Goal: Information Seeking & Learning: Learn about a topic

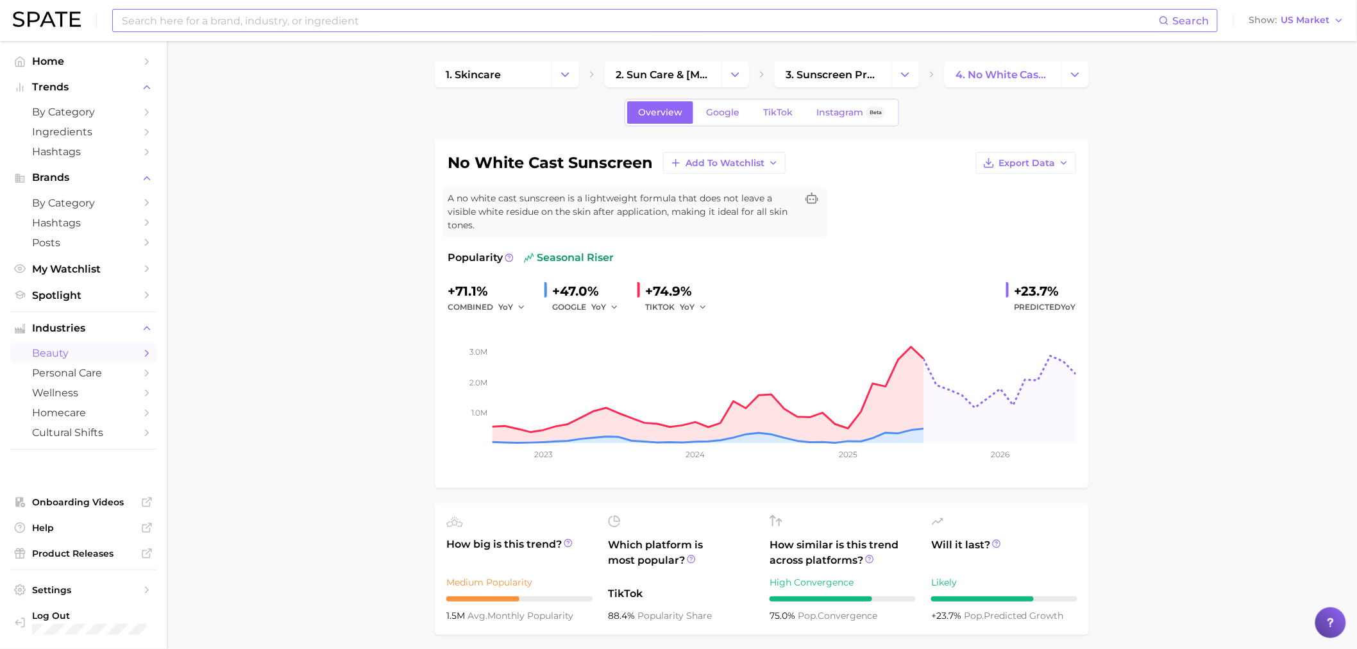
click at [290, 10] on input at bounding box center [640, 21] width 1038 height 22
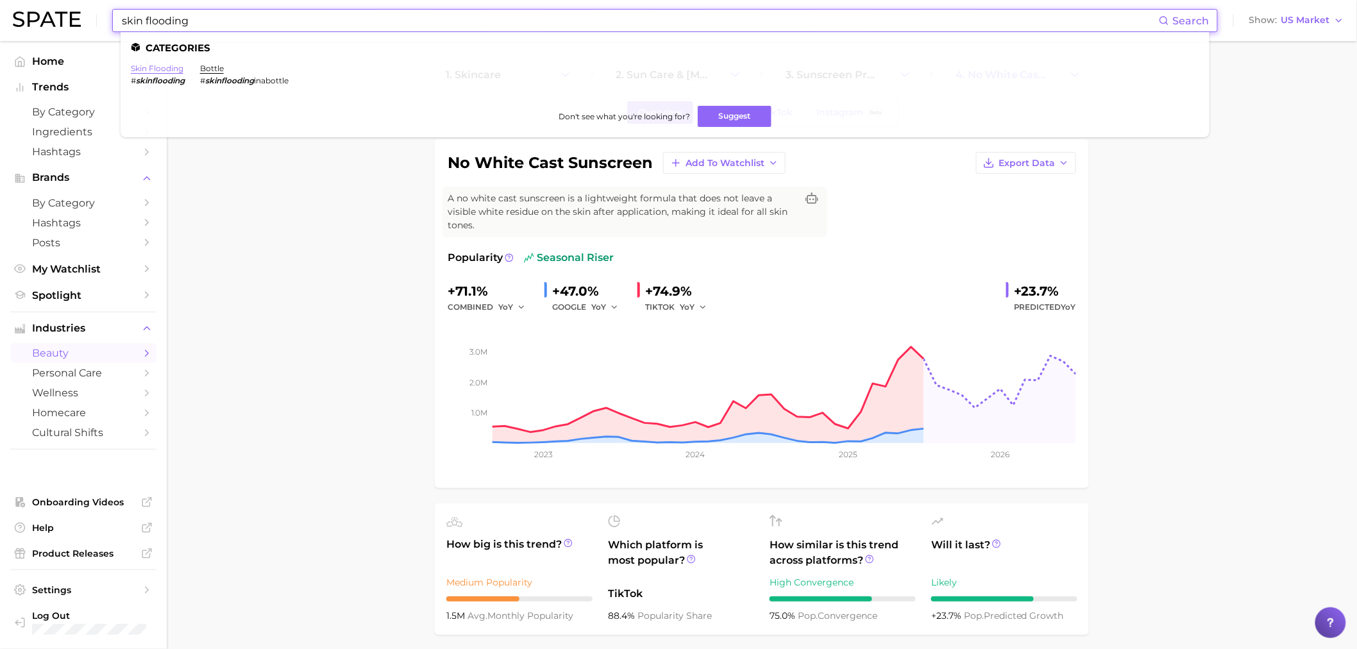
type input "skin flooding"
click at [165, 69] on link "skin flooding" at bounding box center [157, 68] width 53 height 10
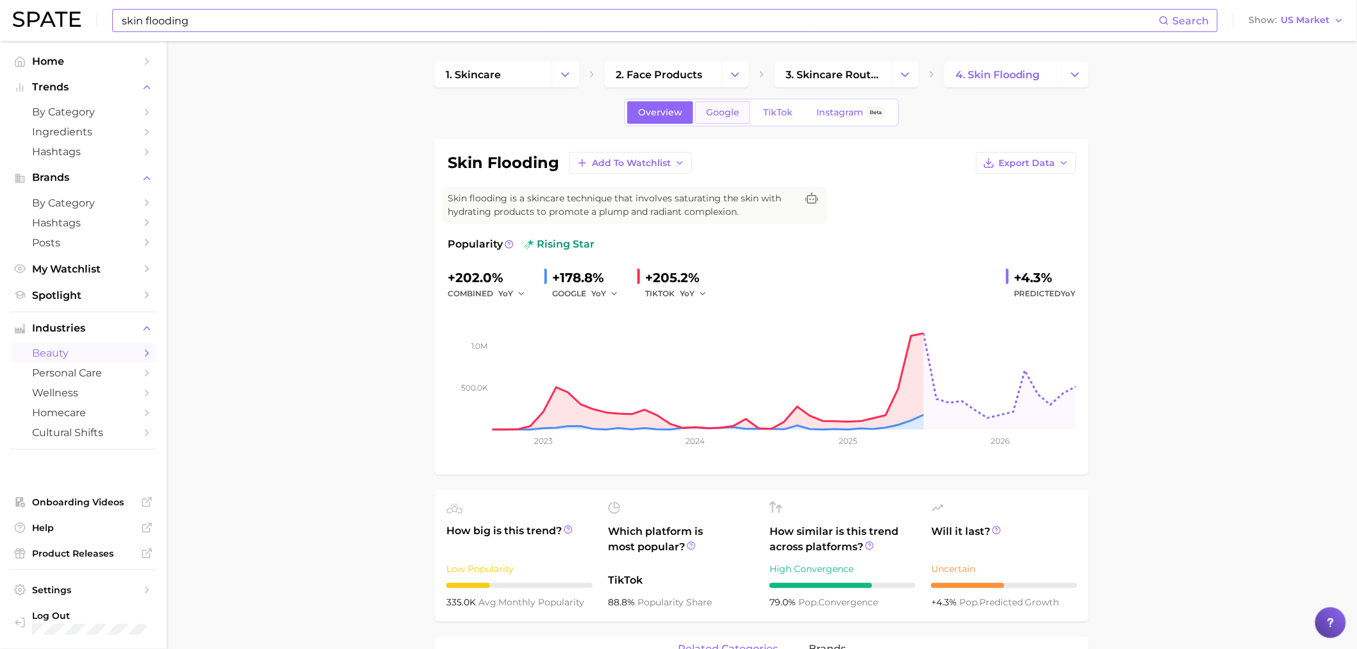
click at [710, 113] on span "Google" at bounding box center [722, 112] width 33 height 11
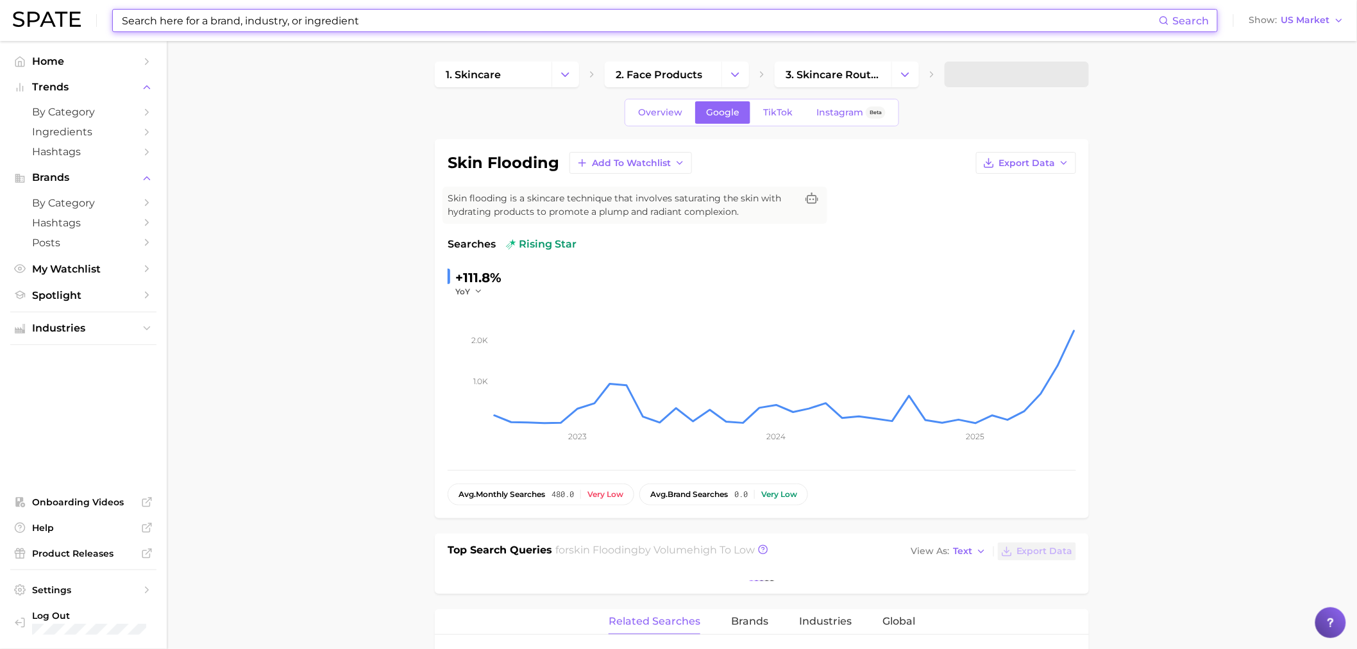
click at [768, 99] on div "Overview Google TikTok Instagram Beta" at bounding box center [762, 113] width 274 height 28
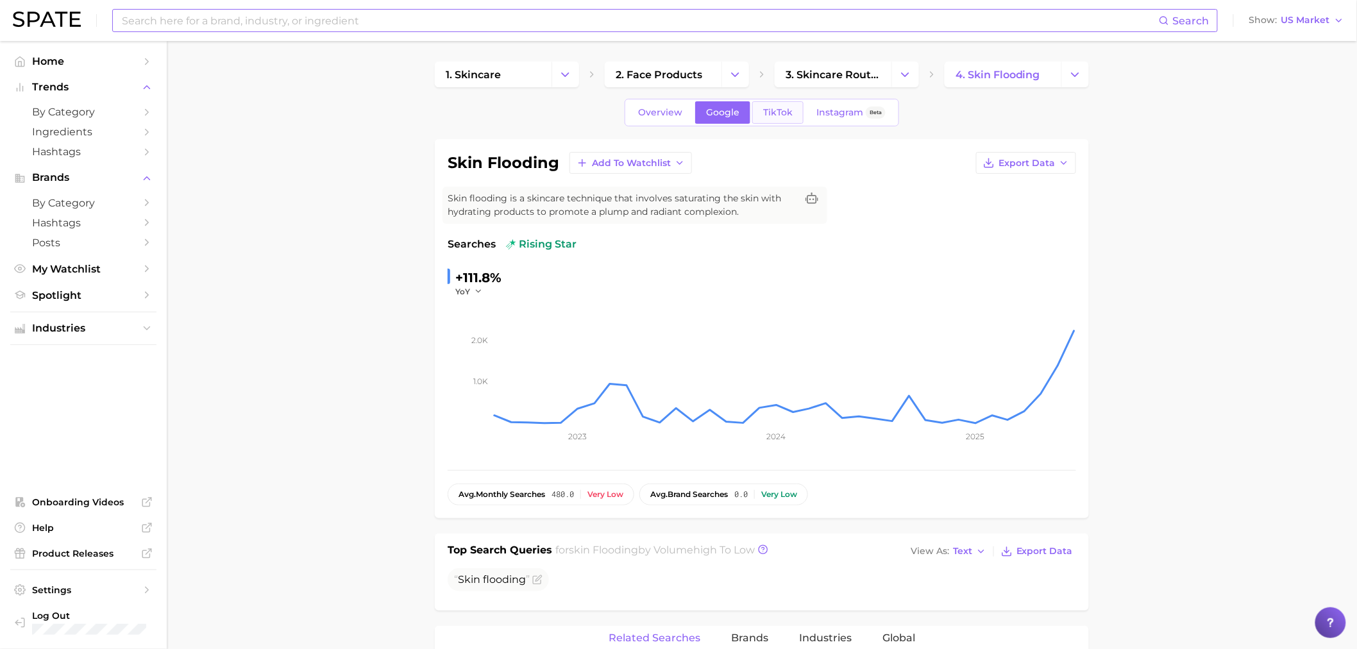
click at [773, 108] on span "TikTok" at bounding box center [777, 112] width 29 height 11
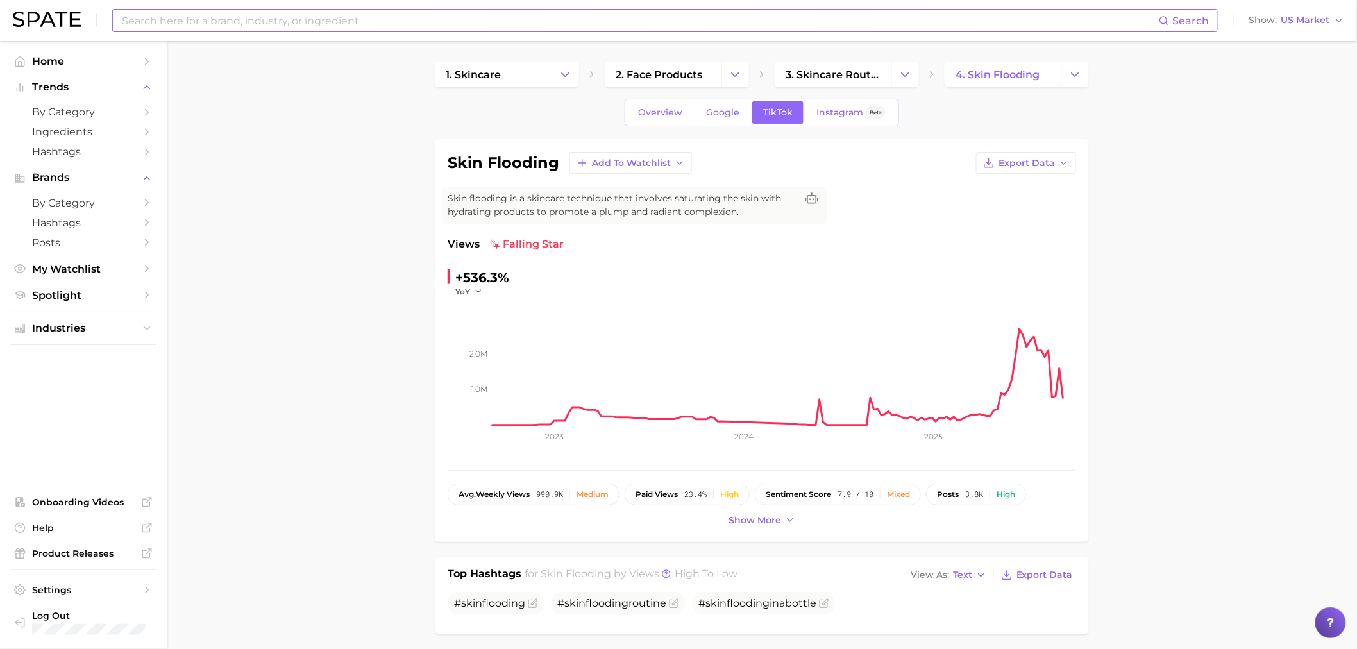
click at [259, 17] on input at bounding box center [640, 21] width 1038 height 22
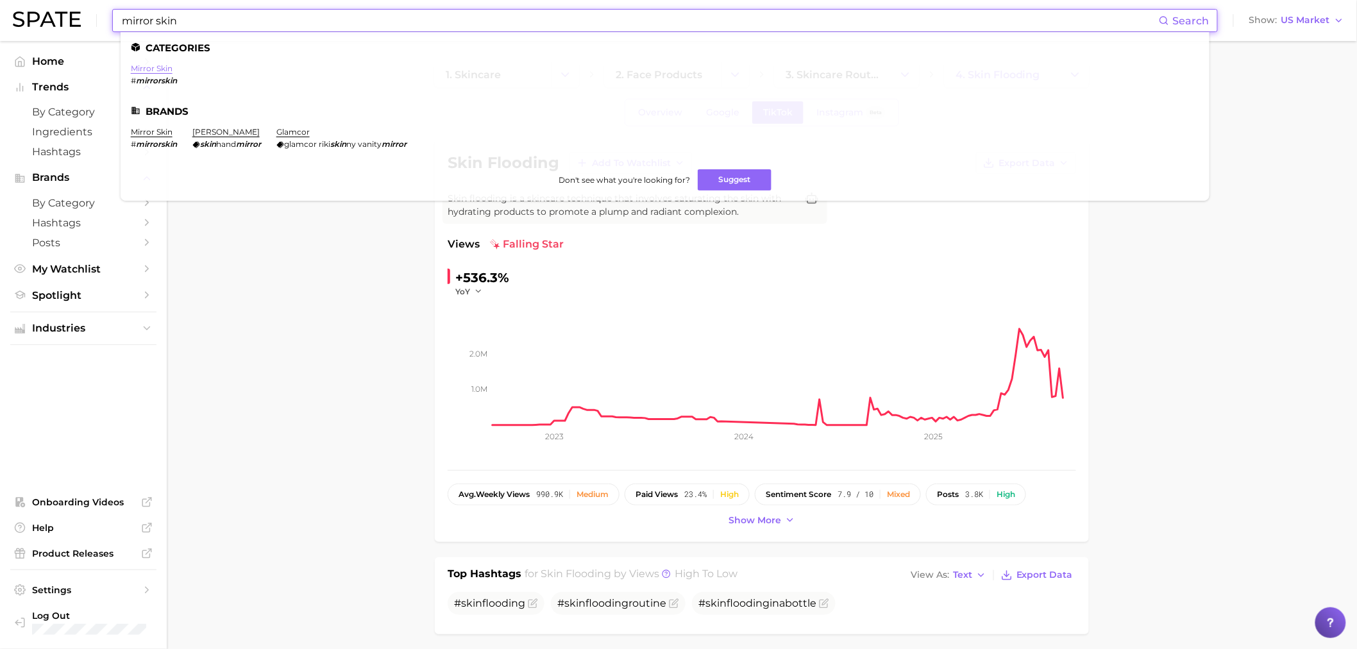
type input "mirror skin"
click at [146, 68] on link "mirror skin" at bounding box center [152, 68] width 42 height 10
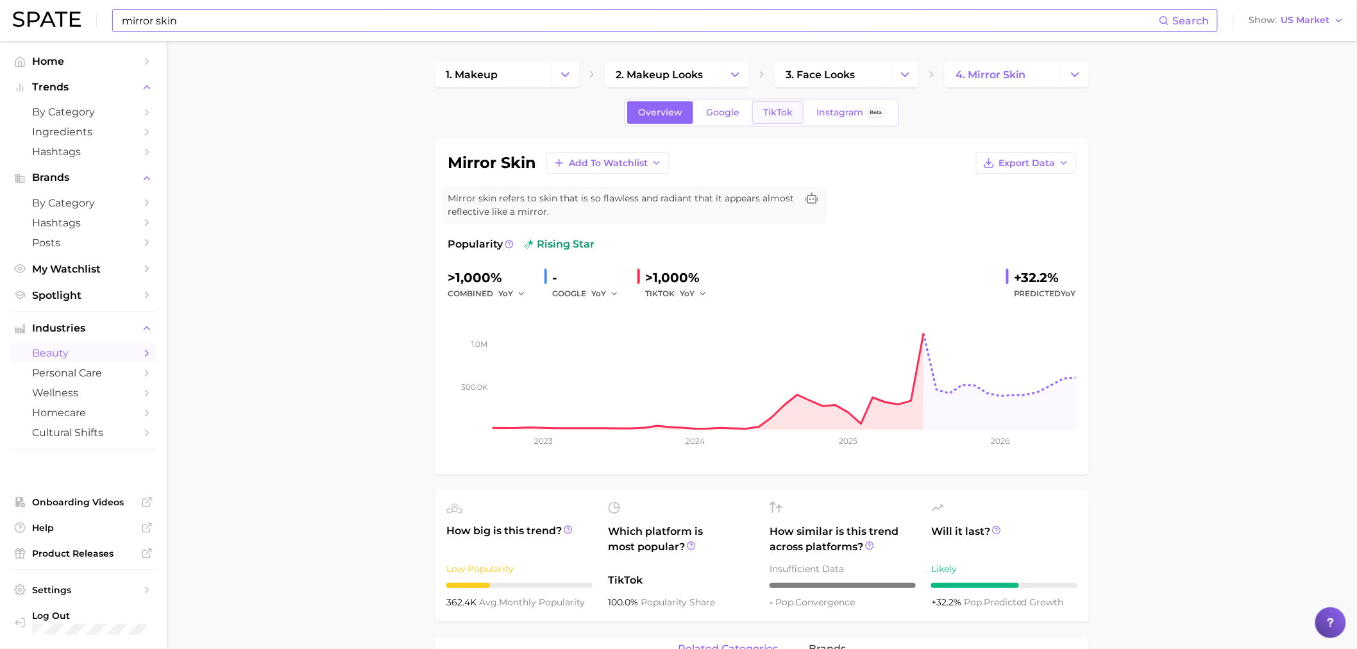
click at [776, 112] on span "TikTok" at bounding box center [777, 112] width 29 height 11
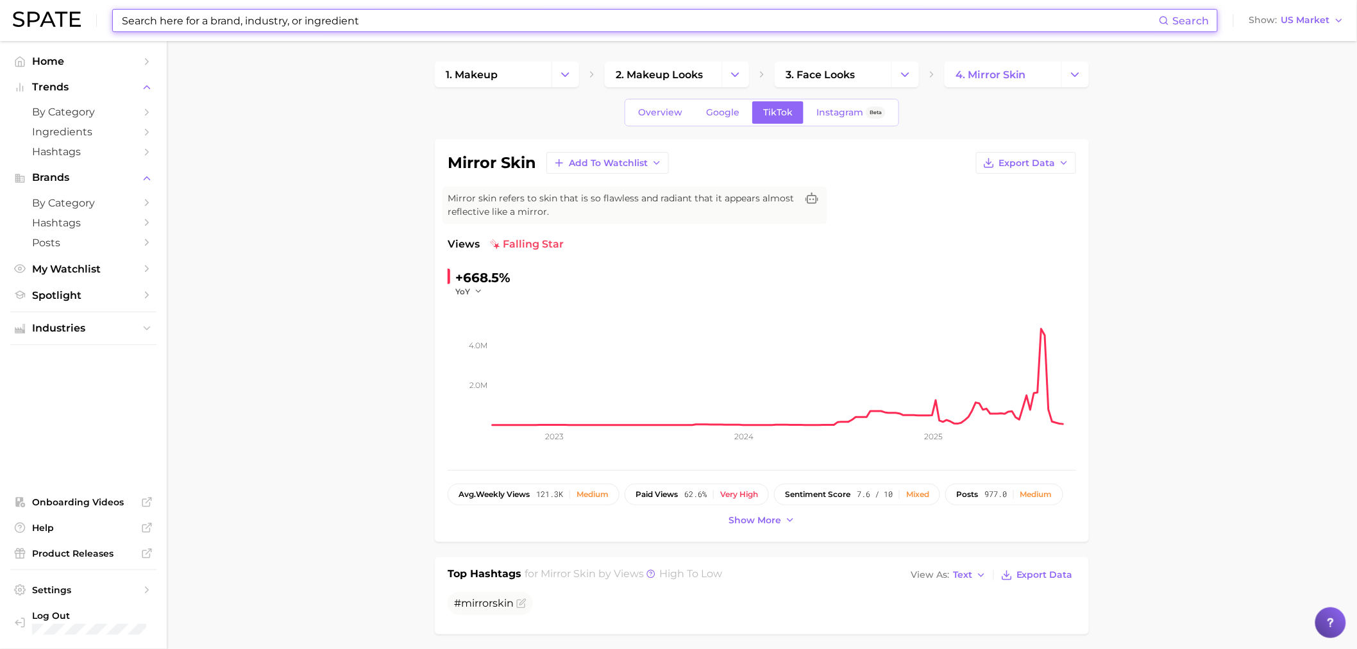
click at [204, 17] on input at bounding box center [640, 21] width 1038 height 22
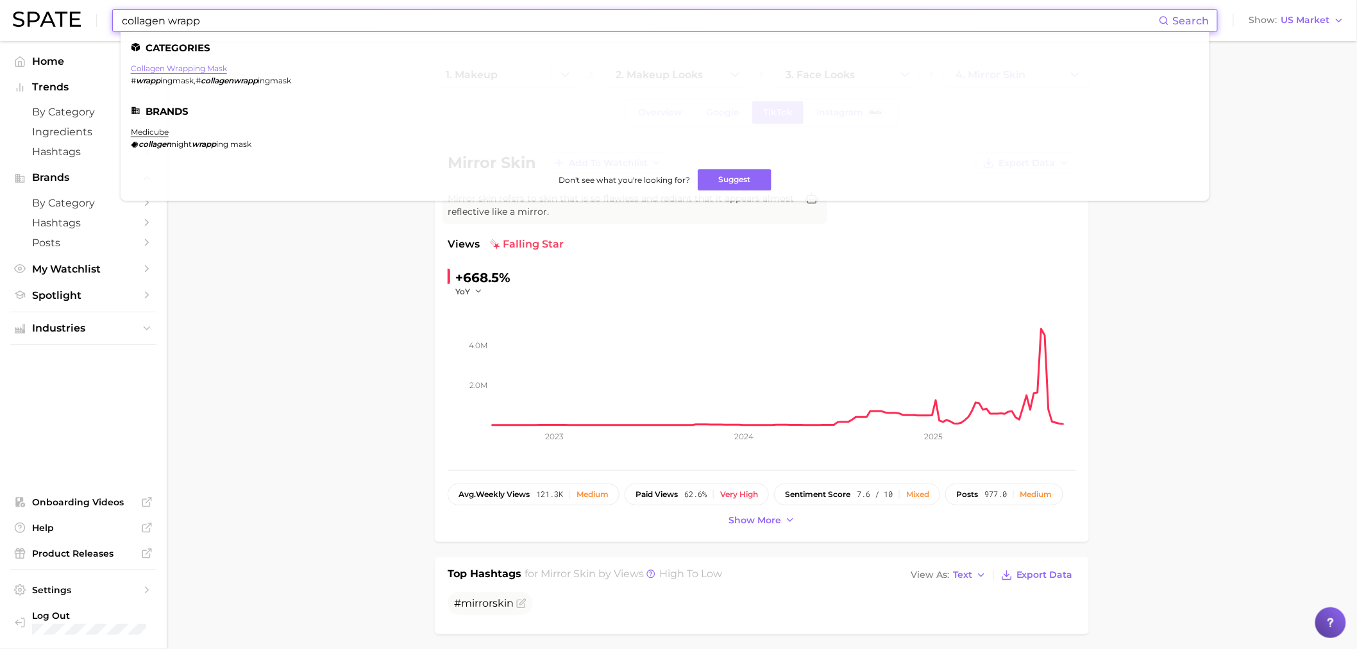
type input "collagen wrapp"
click at [192, 67] on link "collagen wrapping mask" at bounding box center [179, 68] width 96 height 10
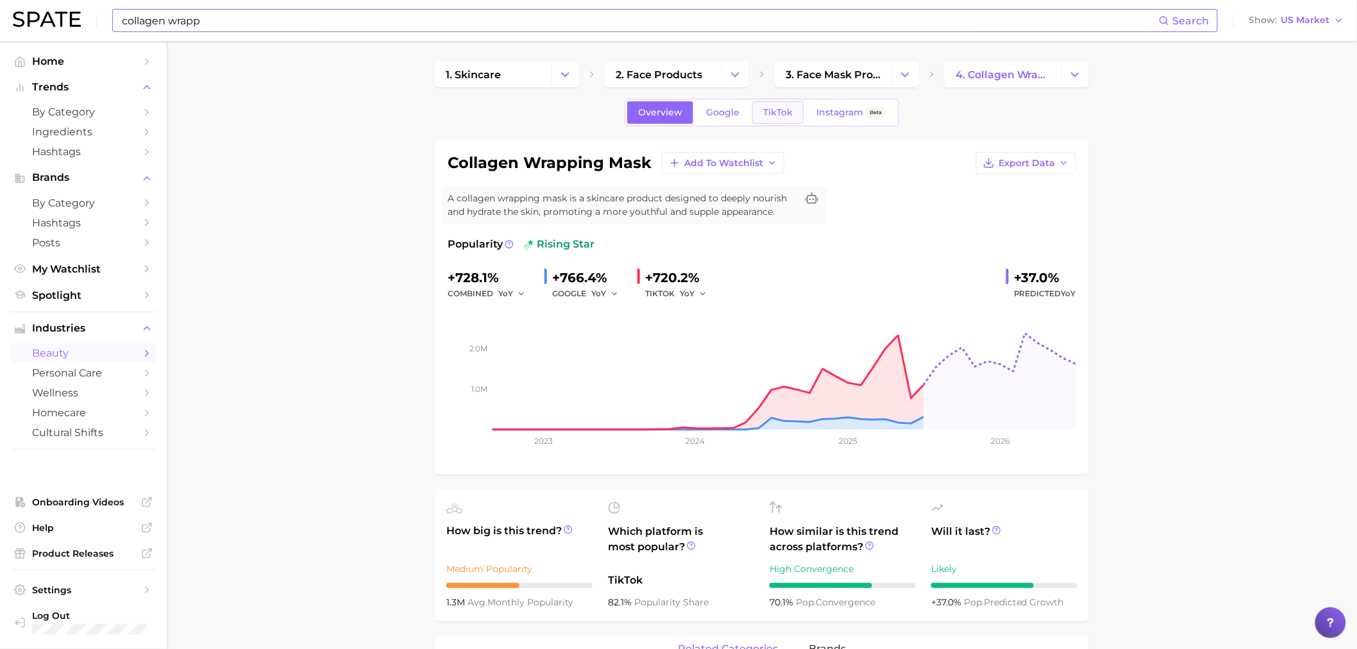
click at [774, 105] on link "TikTok" at bounding box center [777, 112] width 51 height 22
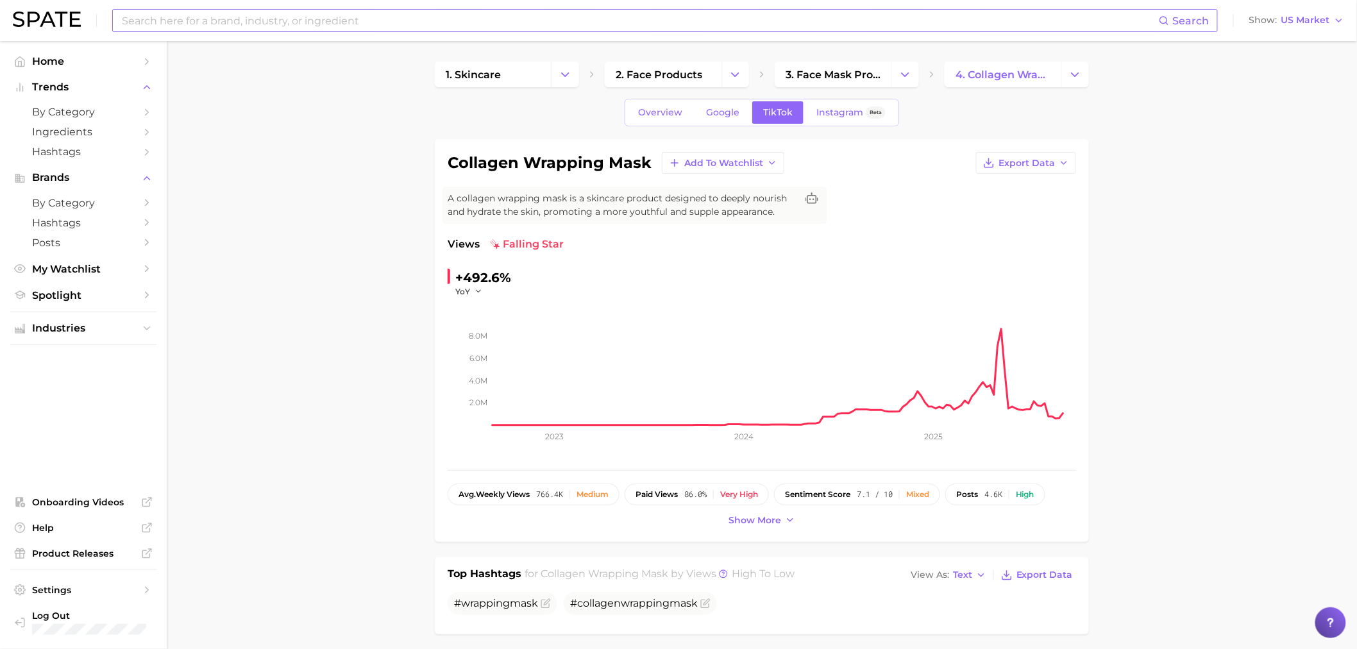
click at [197, 13] on input at bounding box center [640, 21] width 1038 height 22
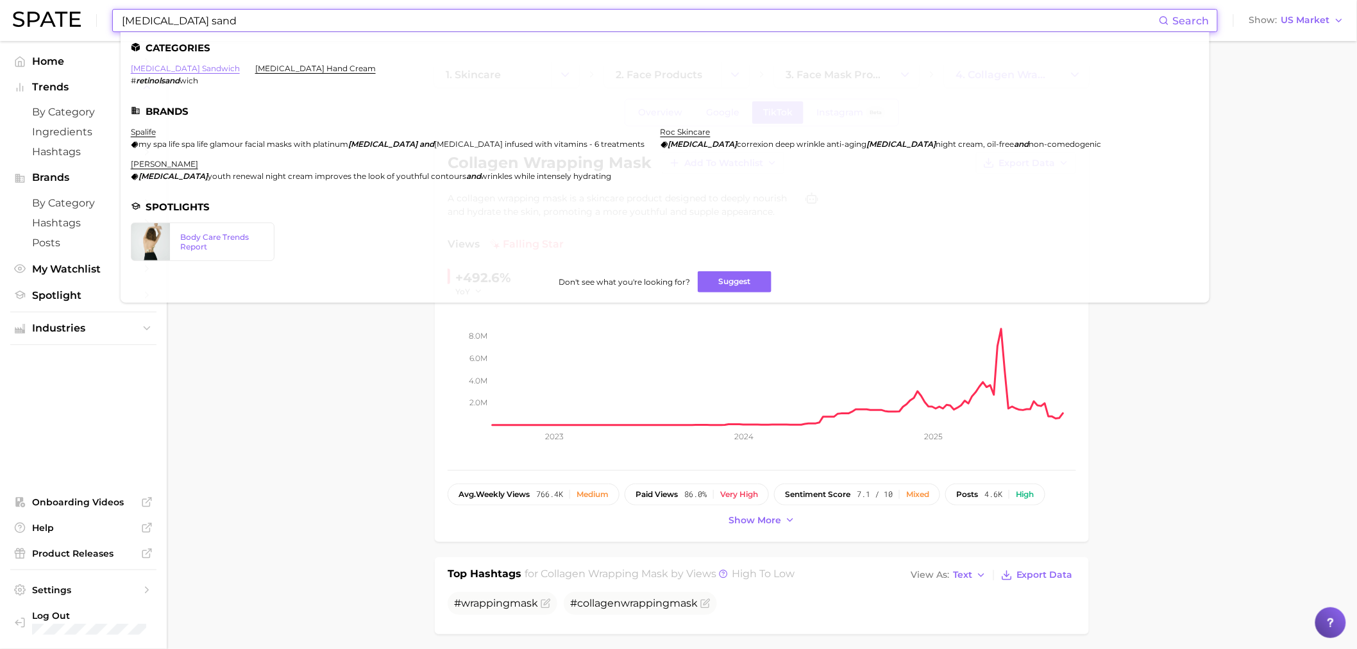
type input "retinol sand"
click at [185, 66] on link "retinol sandwich" at bounding box center [185, 68] width 109 height 10
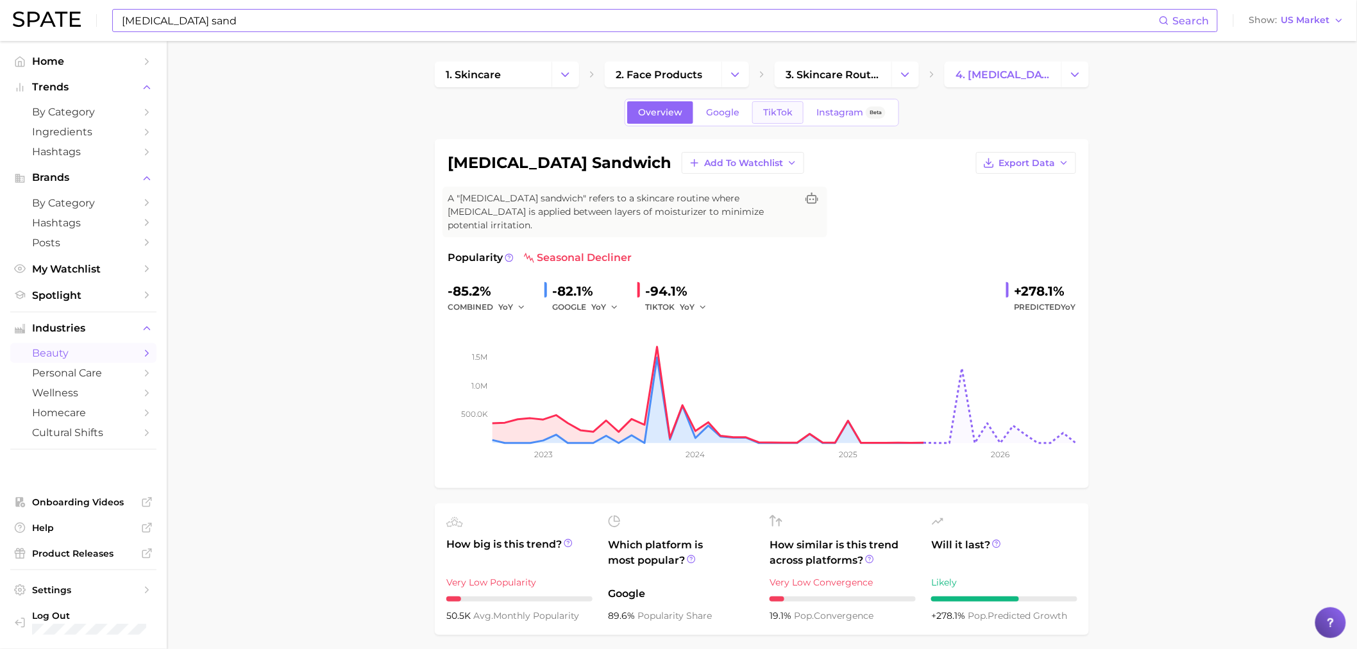
click at [773, 108] on span "TikTok" at bounding box center [777, 112] width 29 height 11
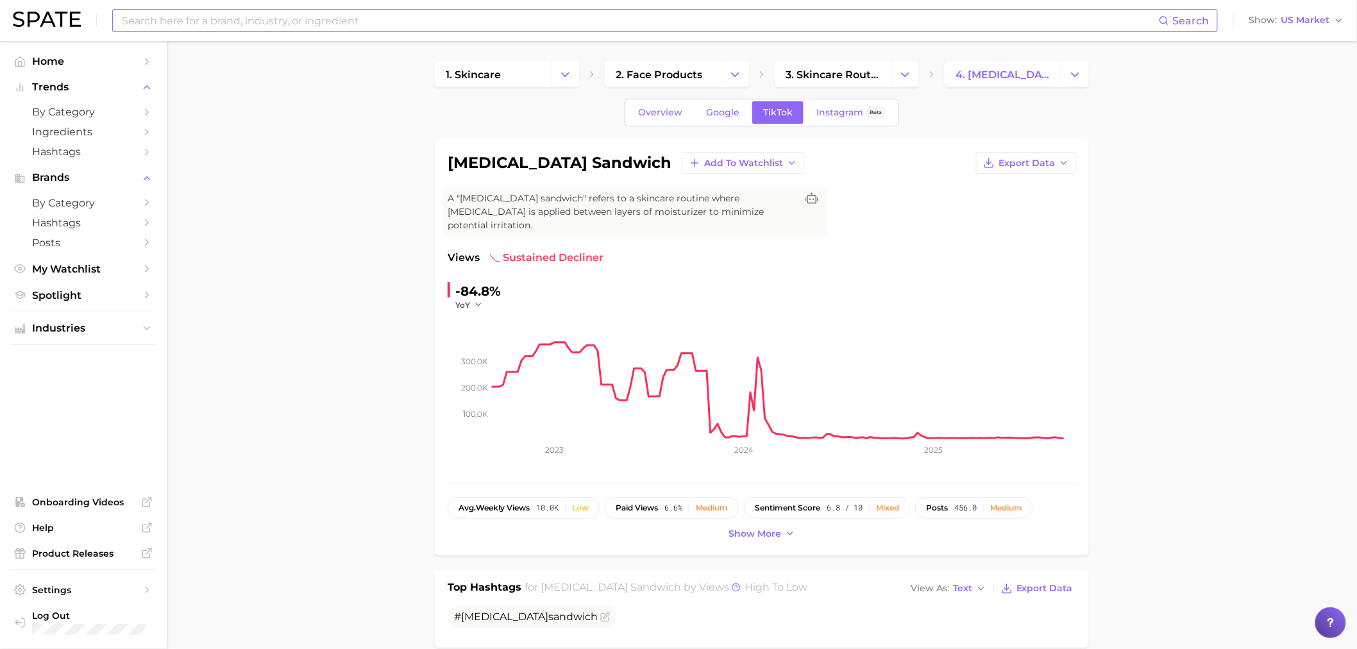
click at [408, 17] on input at bounding box center [640, 21] width 1038 height 22
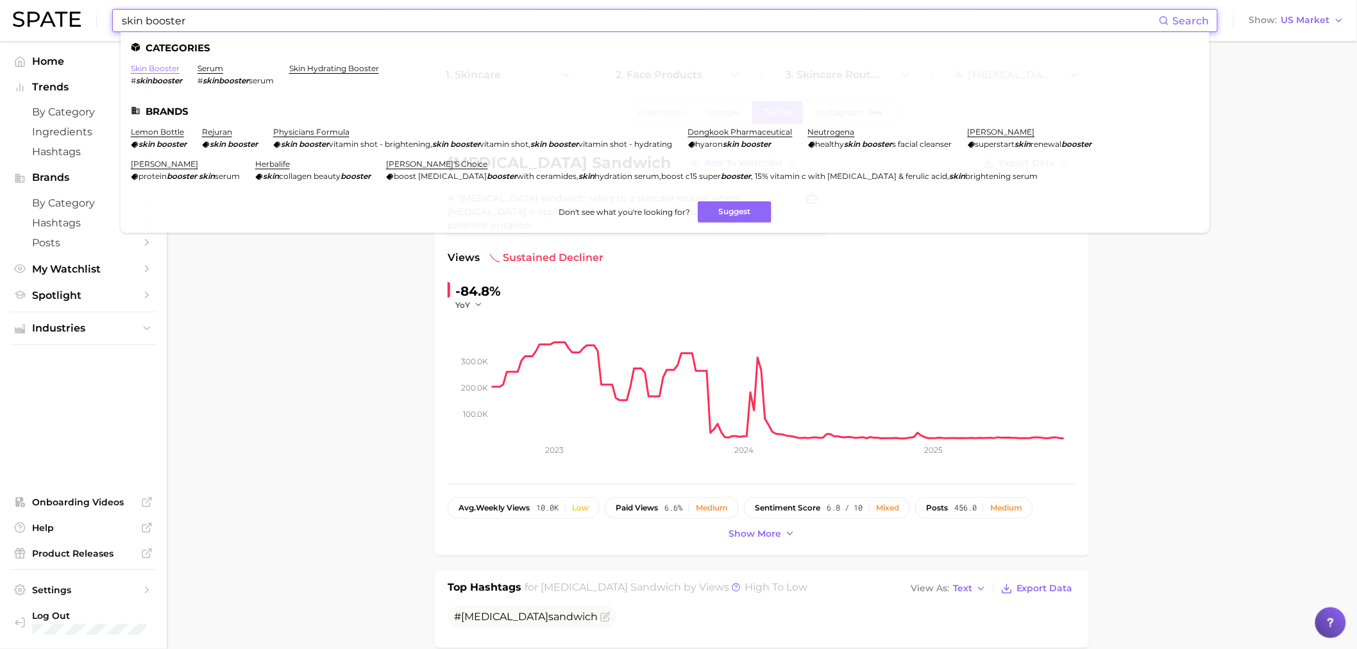
type input "skin booster"
click at [152, 67] on link "skin booster" at bounding box center [155, 68] width 49 height 10
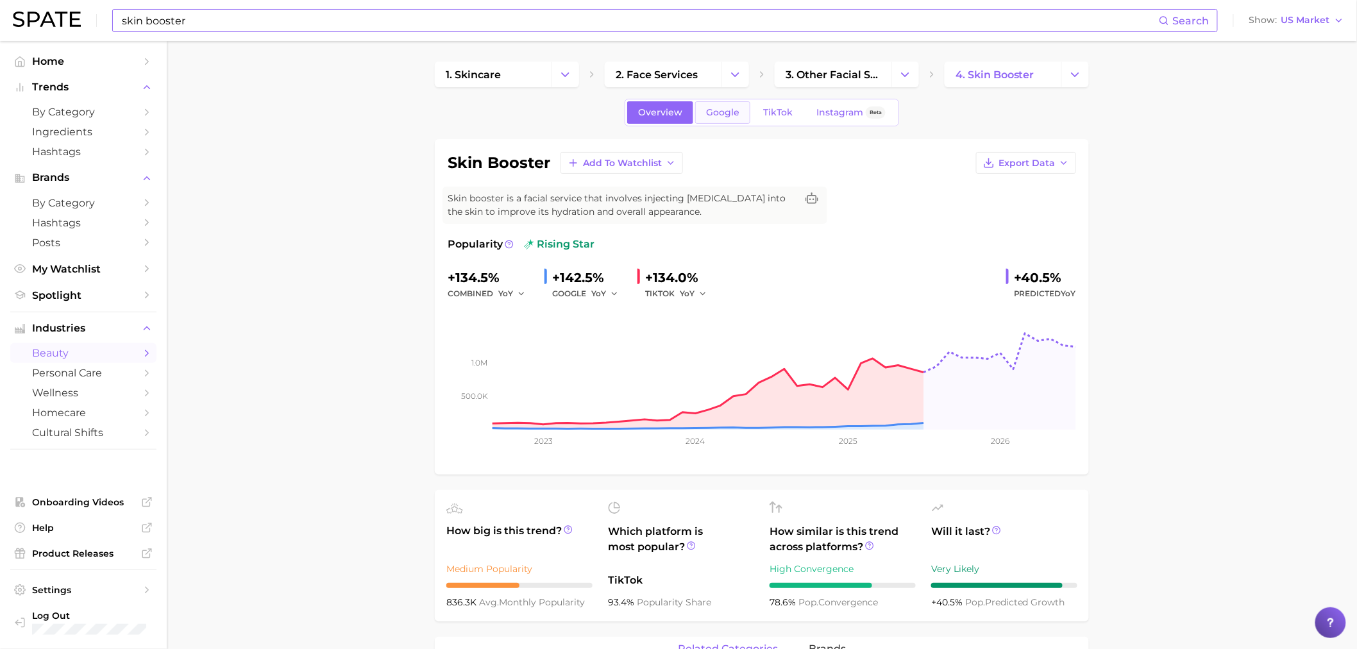
click at [735, 105] on link "Google" at bounding box center [722, 112] width 55 height 22
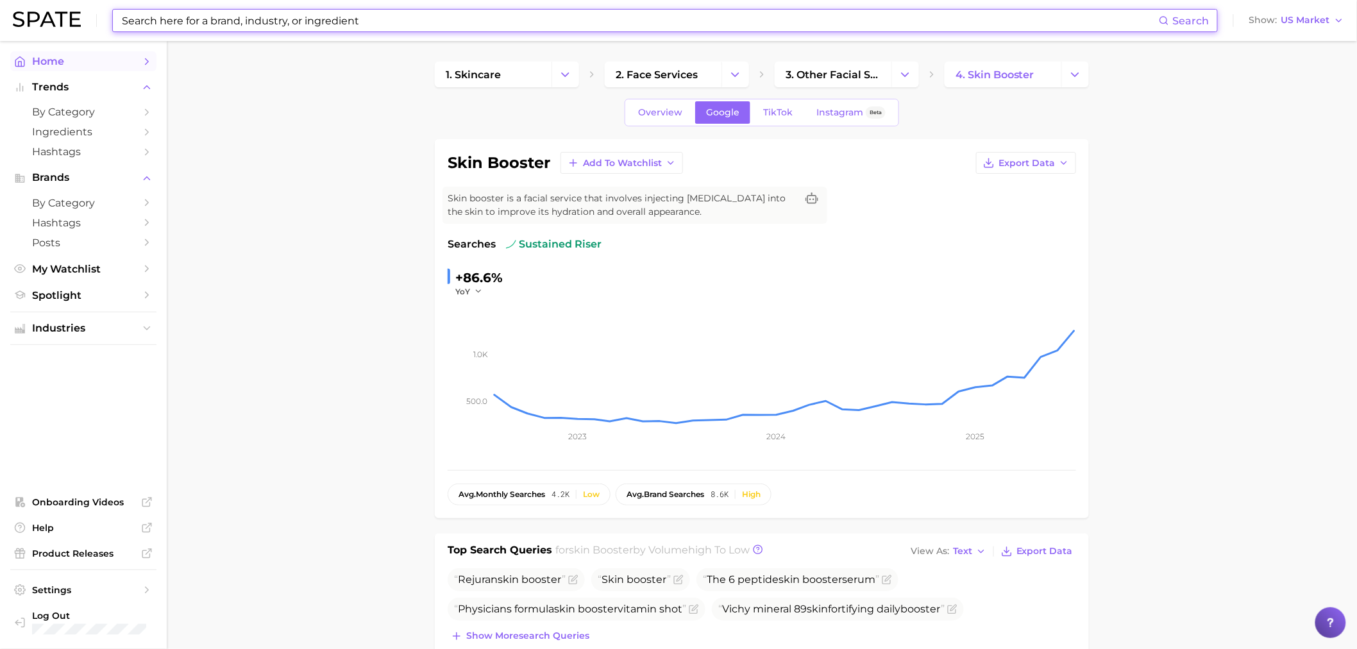
click at [71, 64] on span "Home" at bounding box center [83, 61] width 103 height 12
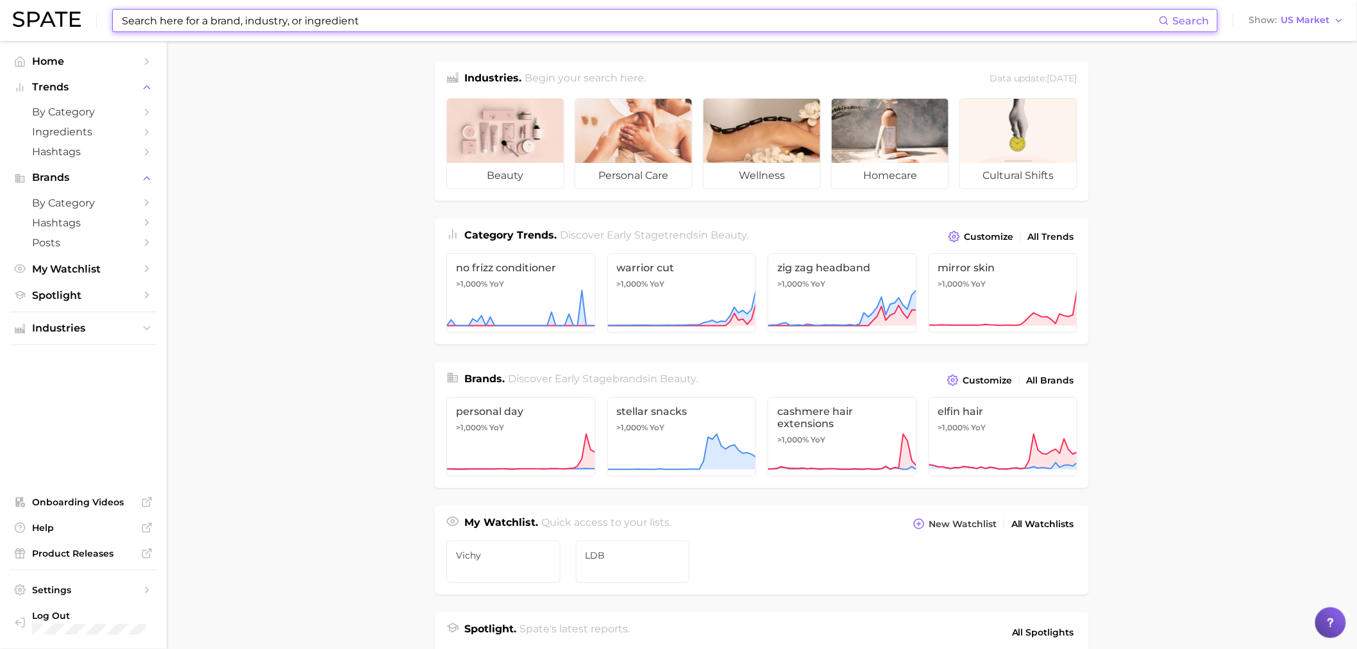
click at [496, 30] on input at bounding box center [640, 21] width 1038 height 22
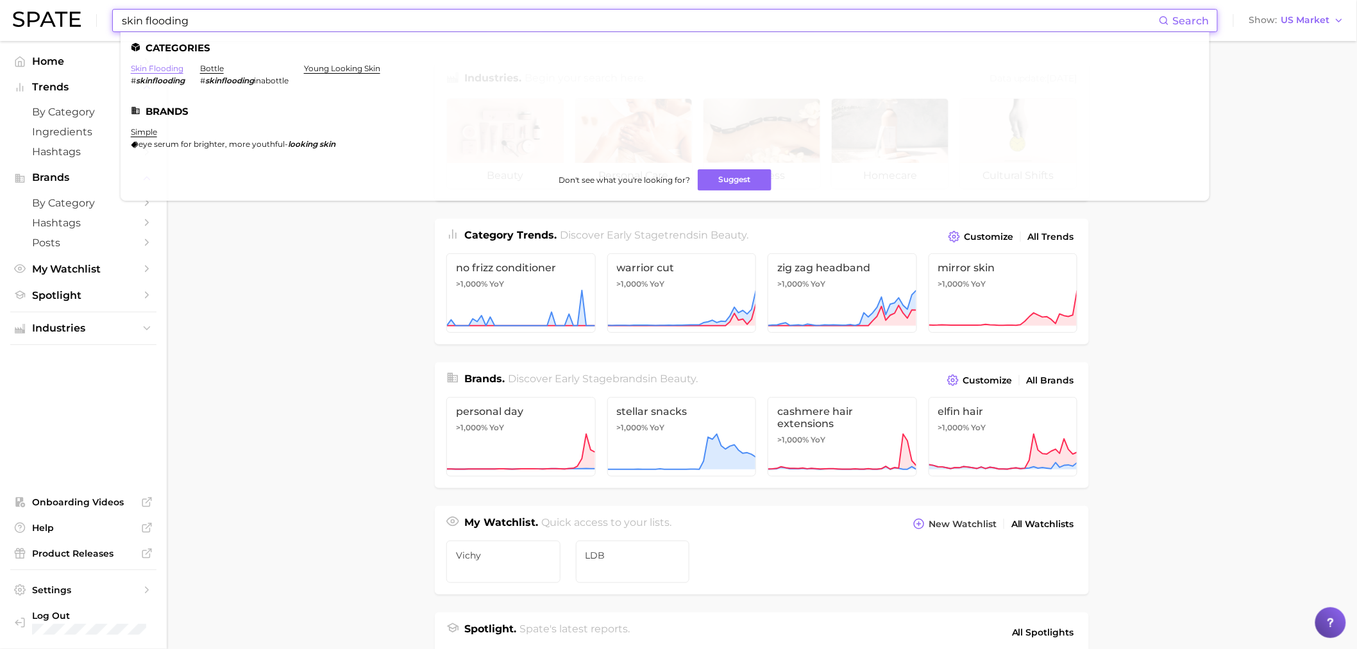
type input "skin flooding"
click at [158, 68] on link "skin flooding" at bounding box center [157, 68] width 53 height 10
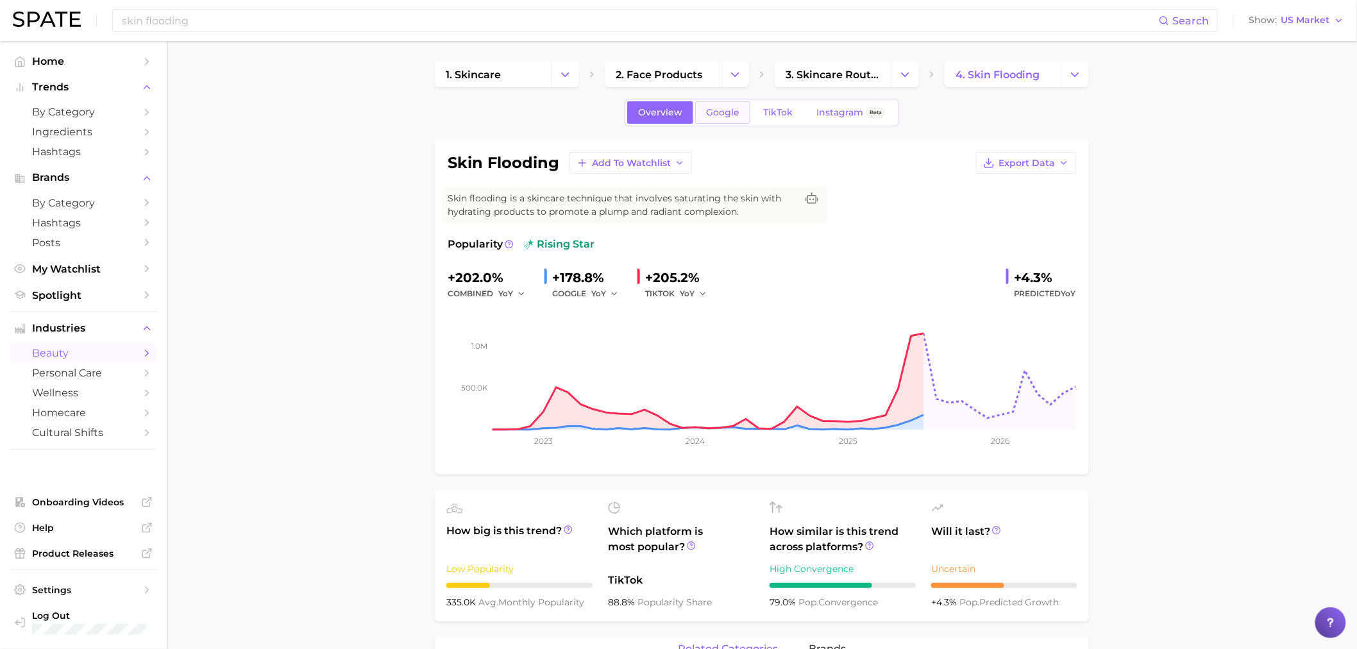
click at [726, 107] on span "Google" at bounding box center [722, 112] width 33 height 11
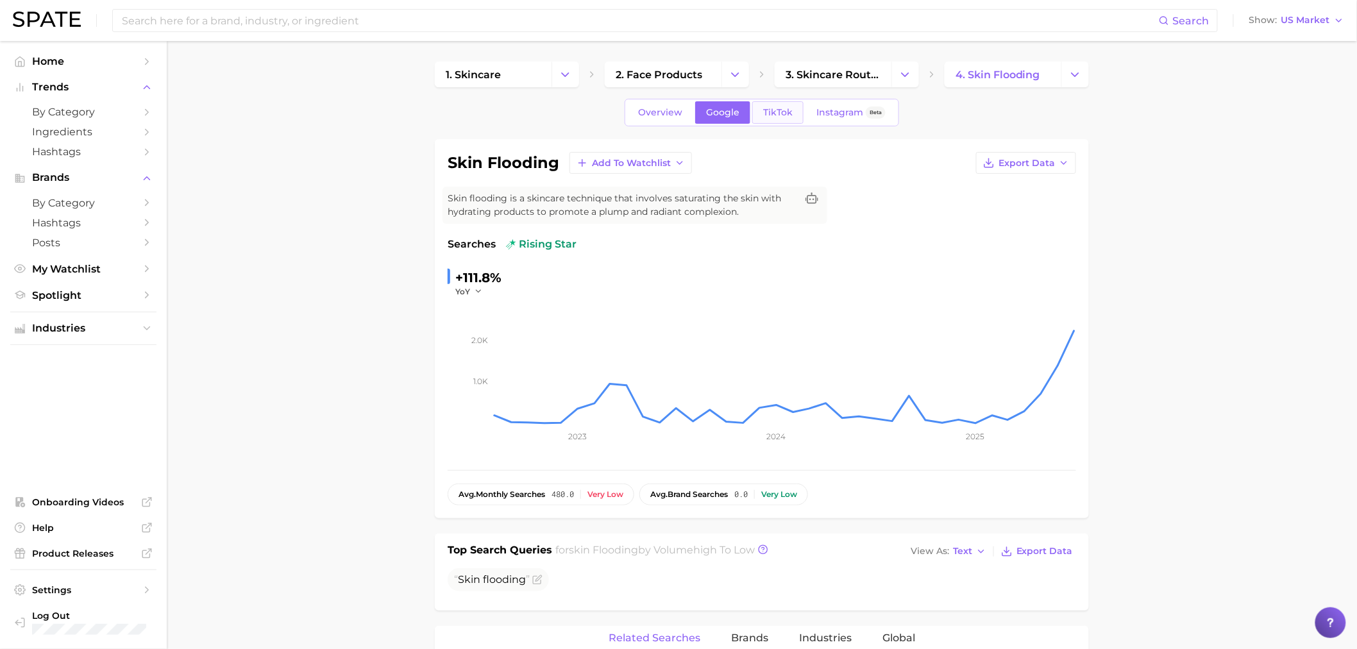
click at [764, 111] on span "TikTok" at bounding box center [777, 112] width 29 height 11
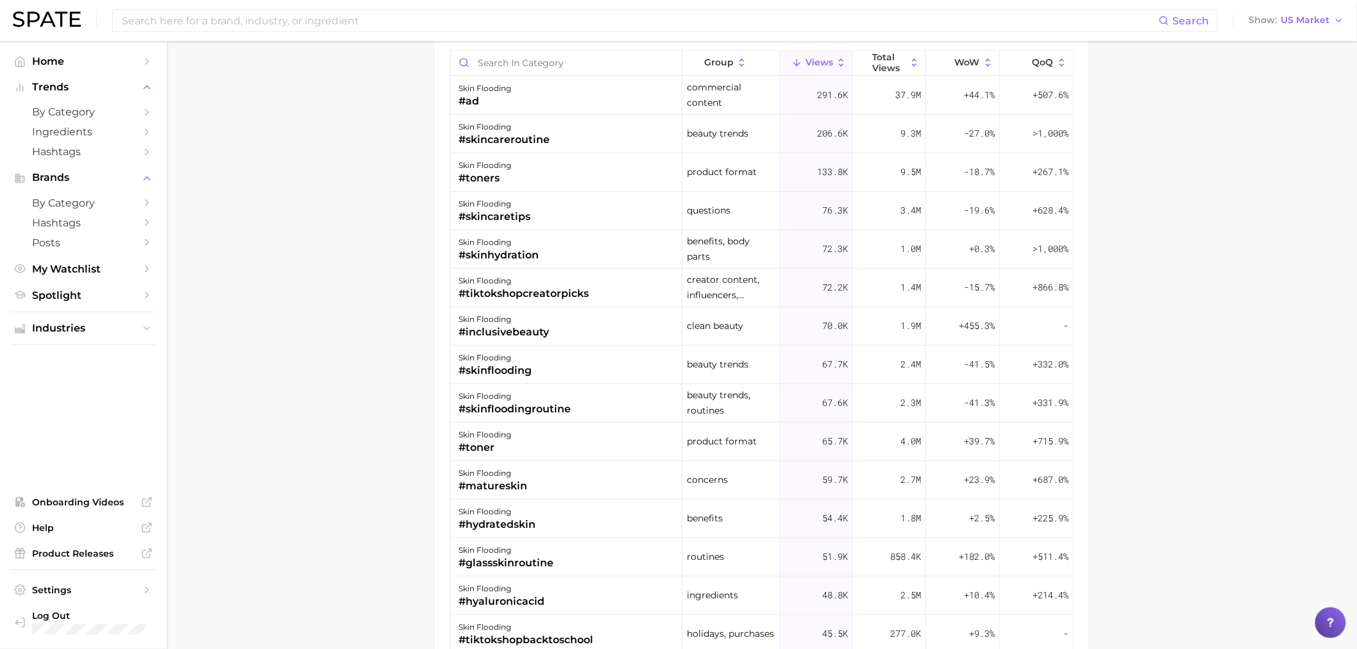
scroll to position [1136, 0]
click at [210, 24] on input at bounding box center [640, 21] width 1038 height 22
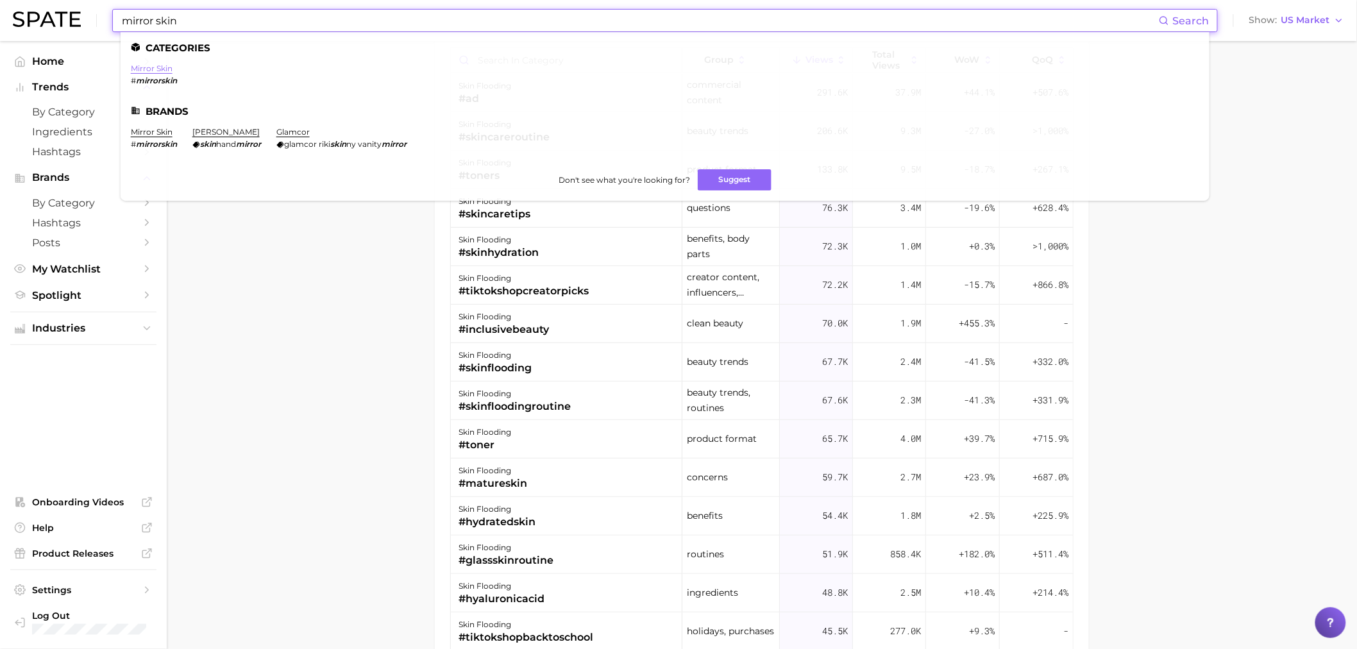
type input "mirror skin"
click at [155, 68] on link "mirror skin" at bounding box center [152, 68] width 42 height 10
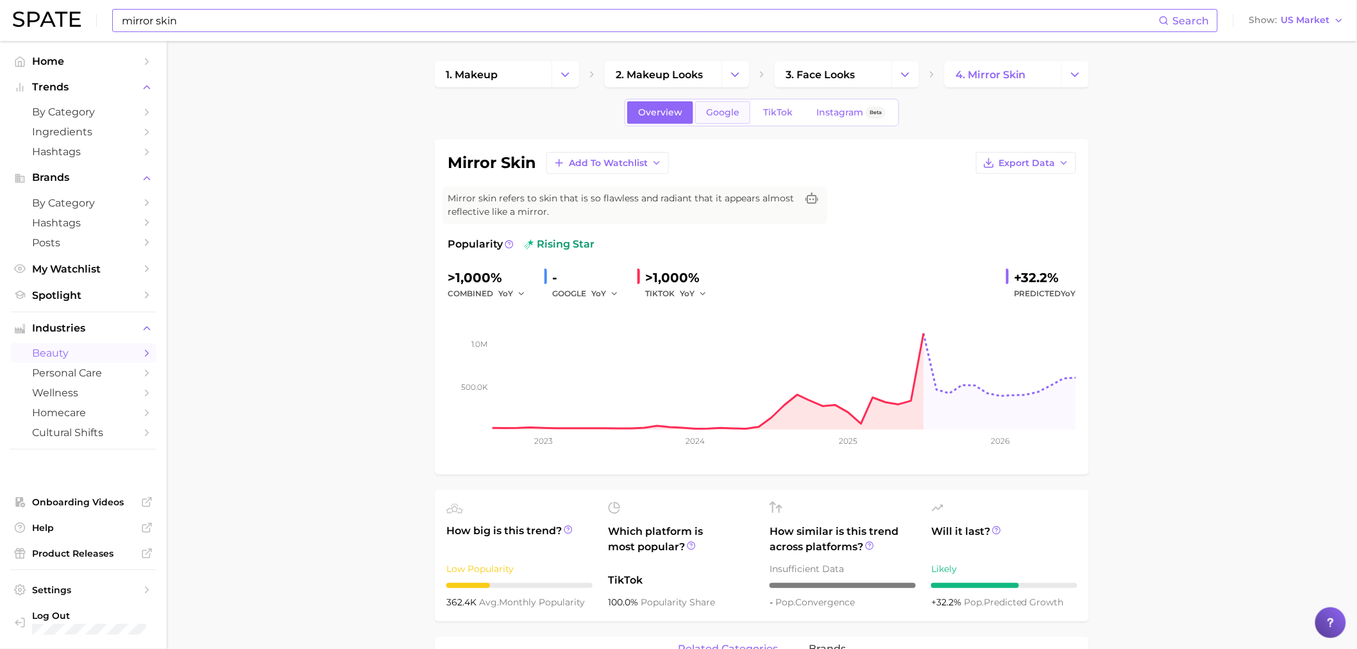
click at [723, 119] on link "Google" at bounding box center [722, 112] width 55 height 22
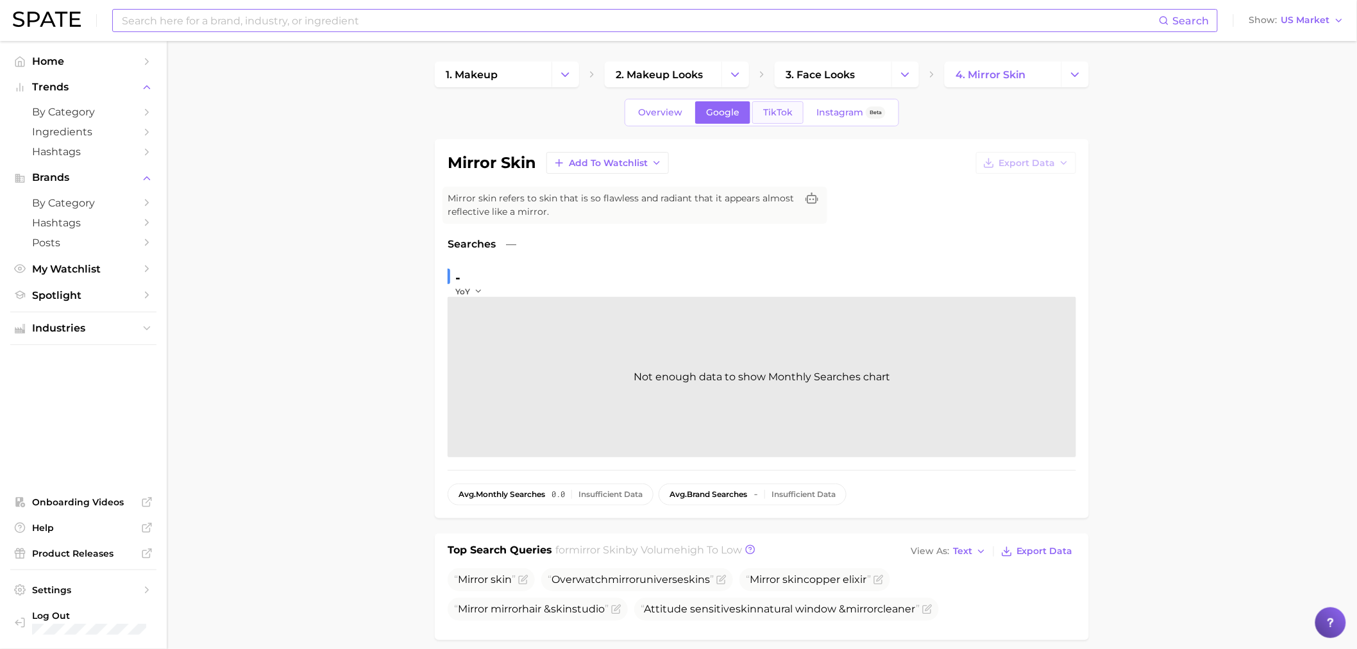
click at [760, 116] on link "TikTok" at bounding box center [777, 112] width 51 height 22
